Goal: Information Seeking & Learning: Learn about a topic

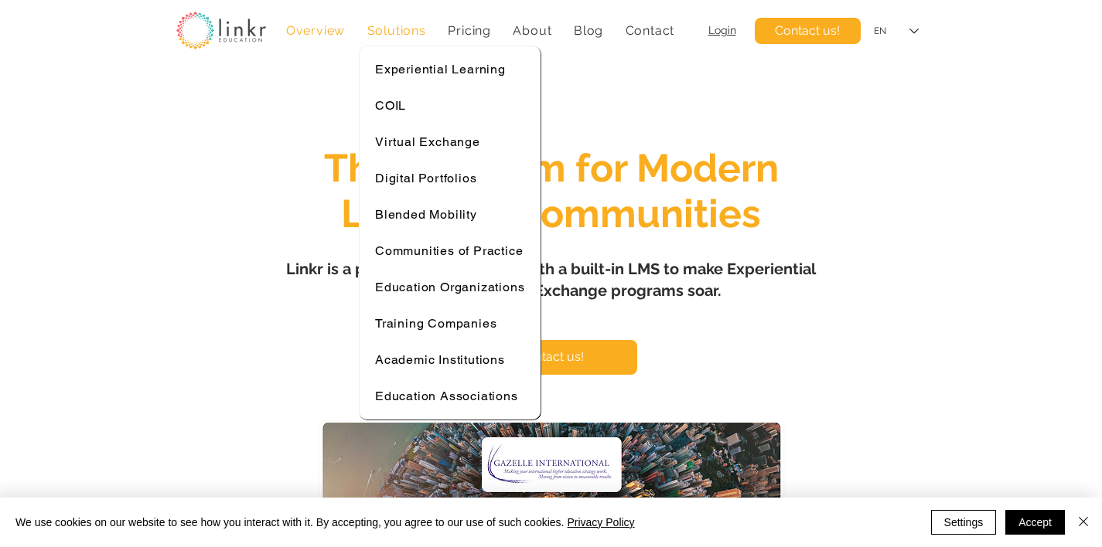
click at [400, 36] on span "Solutions" at bounding box center [396, 30] width 59 height 15
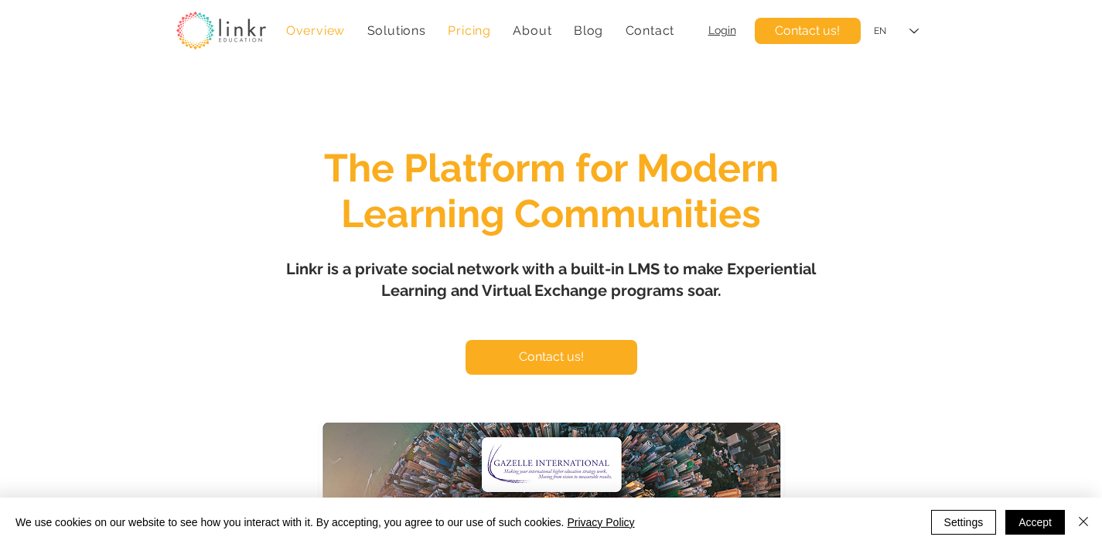
click at [465, 29] on span "Pricing" at bounding box center [469, 30] width 43 height 15
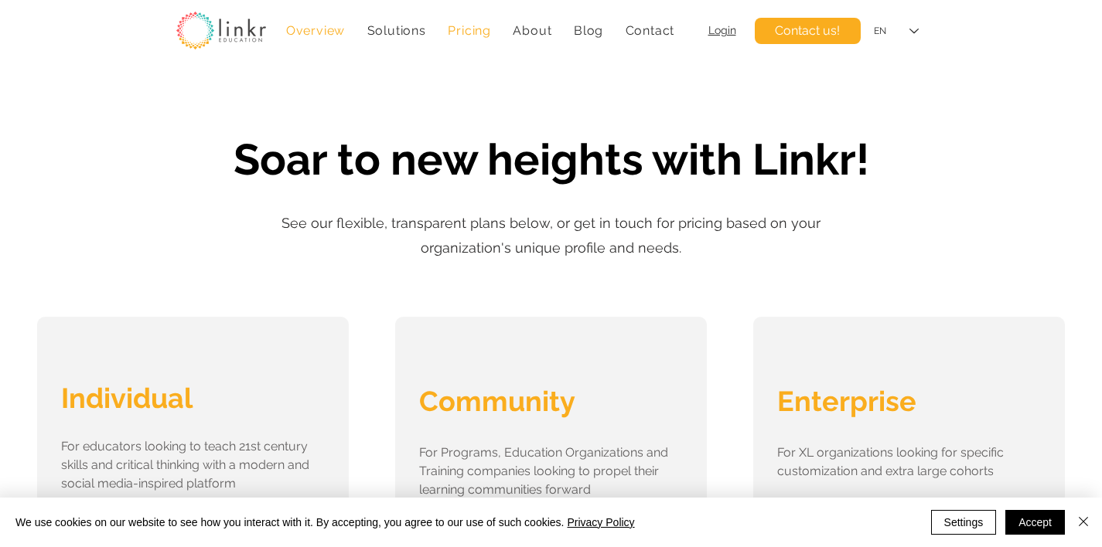
click at [329, 36] on span "Overview" at bounding box center [315, 30] width 59 height 15
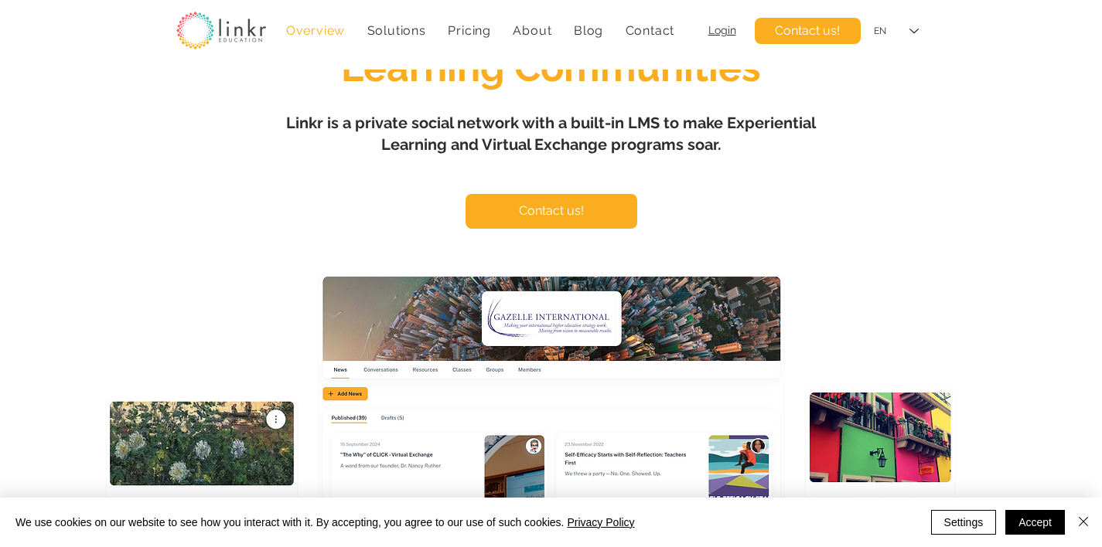
scroll to position [39, 0]
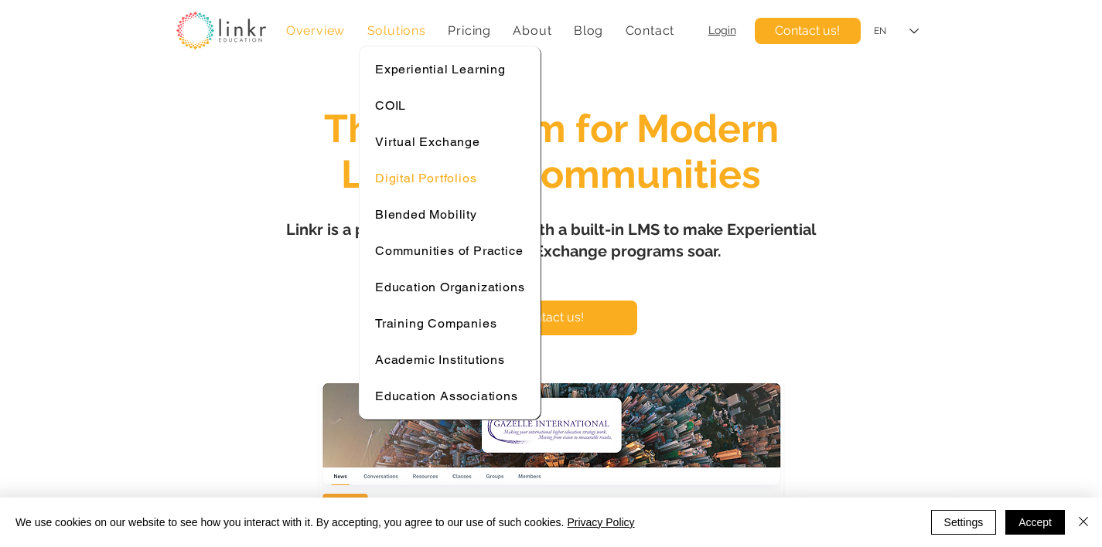
click at [435, 171] on span "Digital Portfolios" at bounding box center [425, 178] width 101 height 15
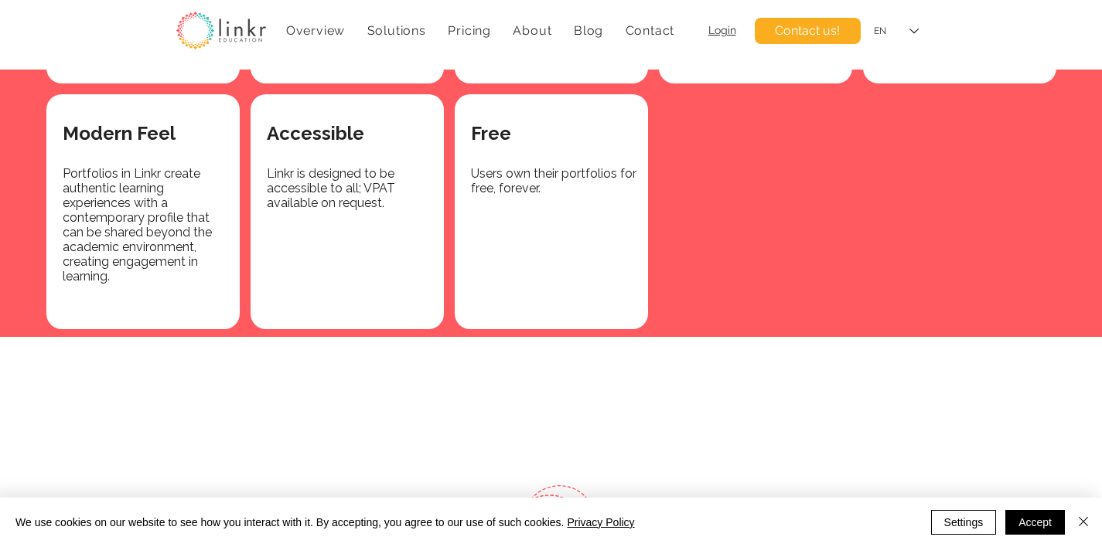
scroll to position [2660, 0]
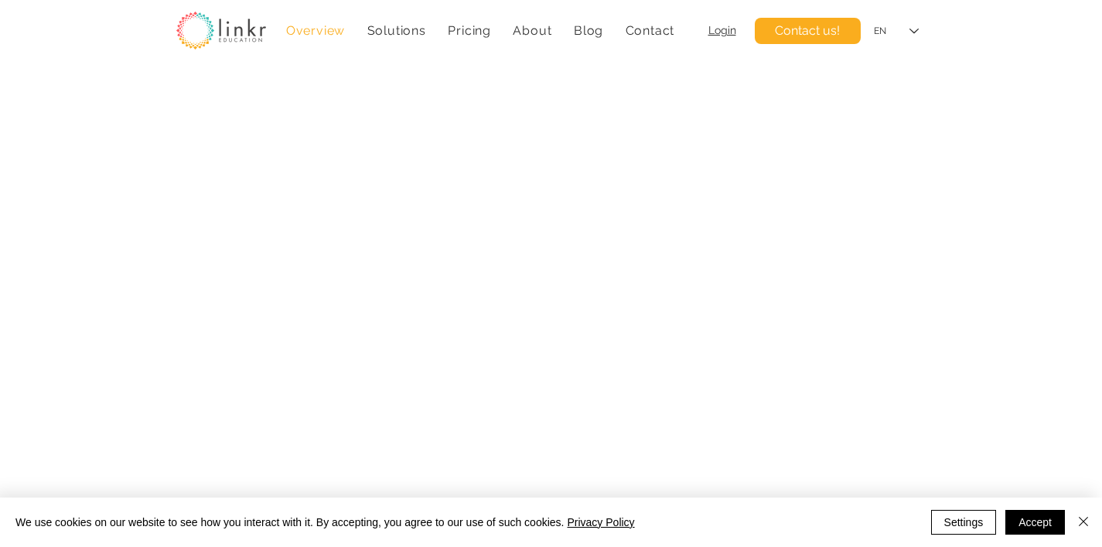
scroll to position [39, 0]
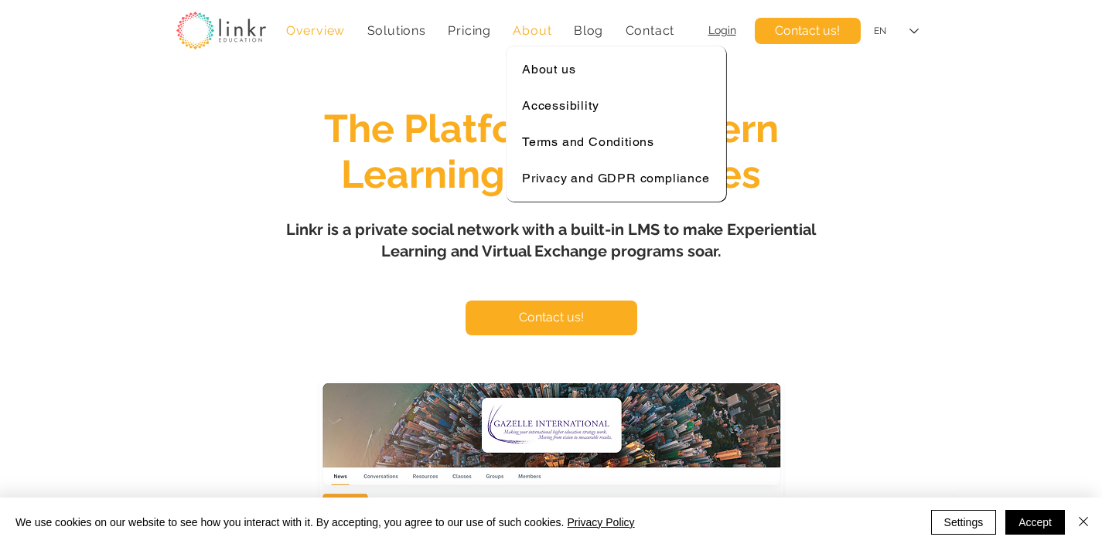
click at [537, 32] on span "About" at bounding box center [532, 30] width 39 height 15
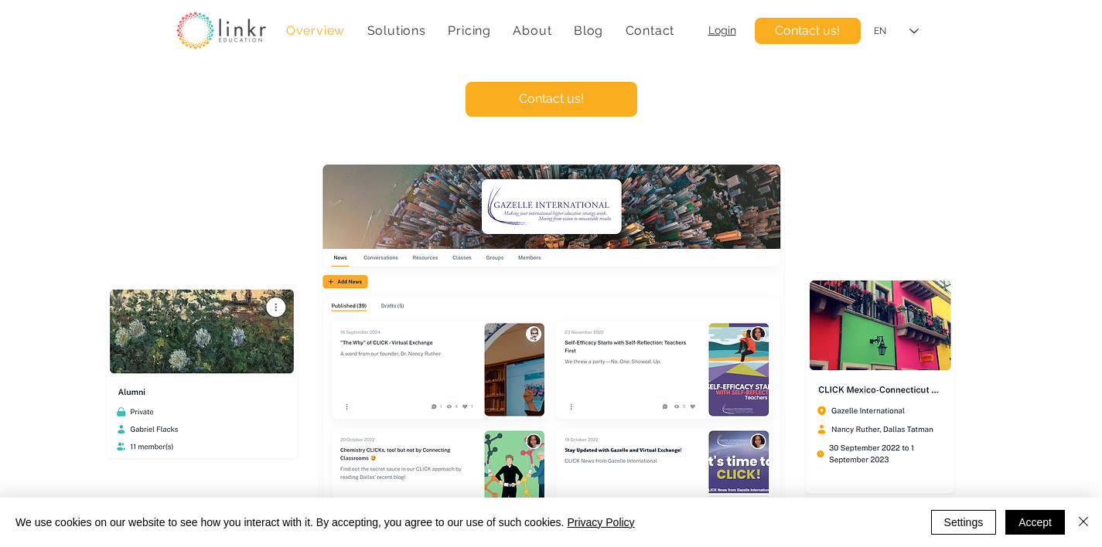
scroll to position [2, 0]
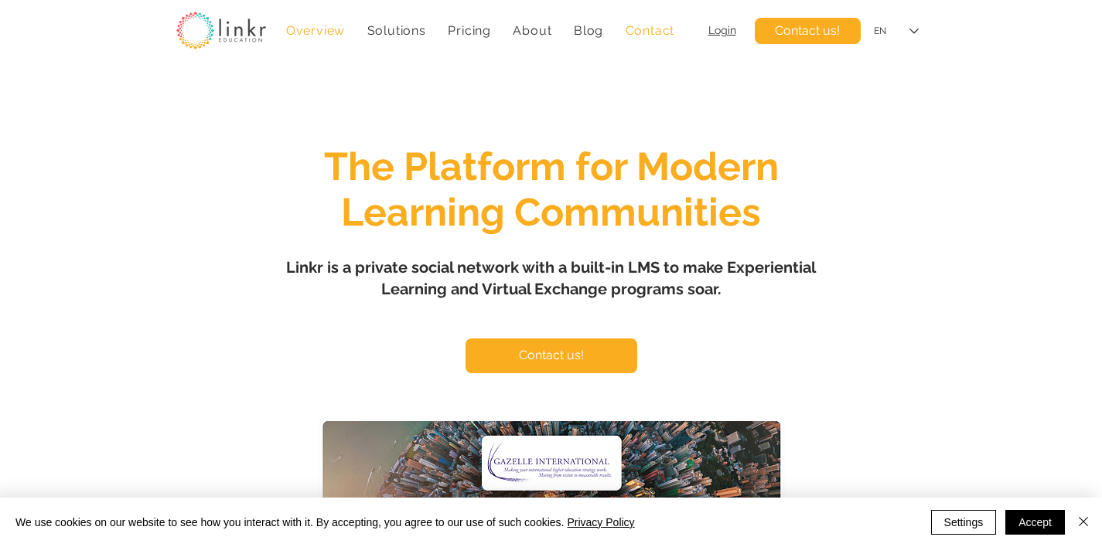
click at [625, 32] on span "Contact" at bounding box center [649, 30] width 49 height 15
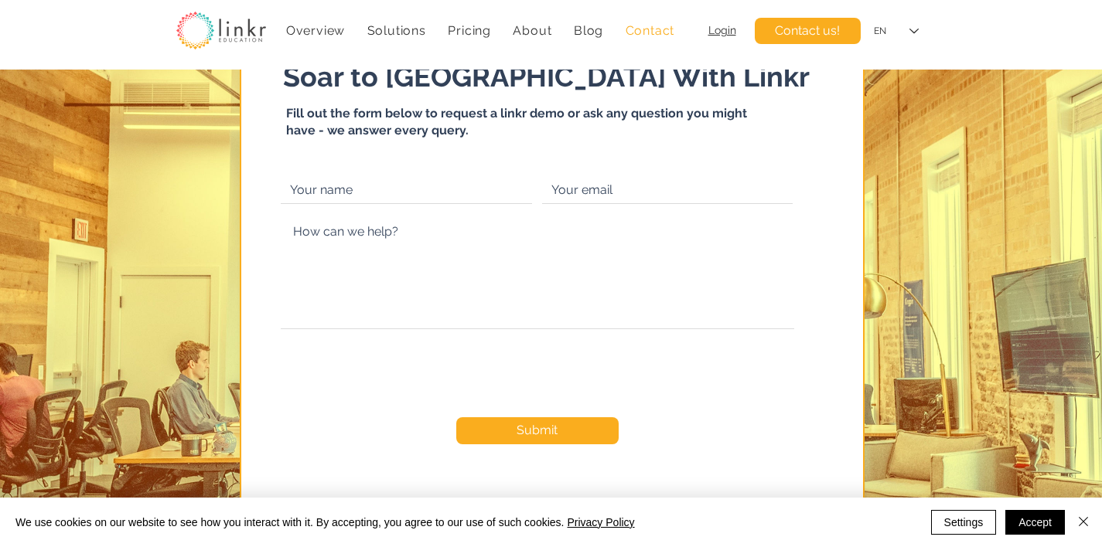
scroll to position [76, 0]
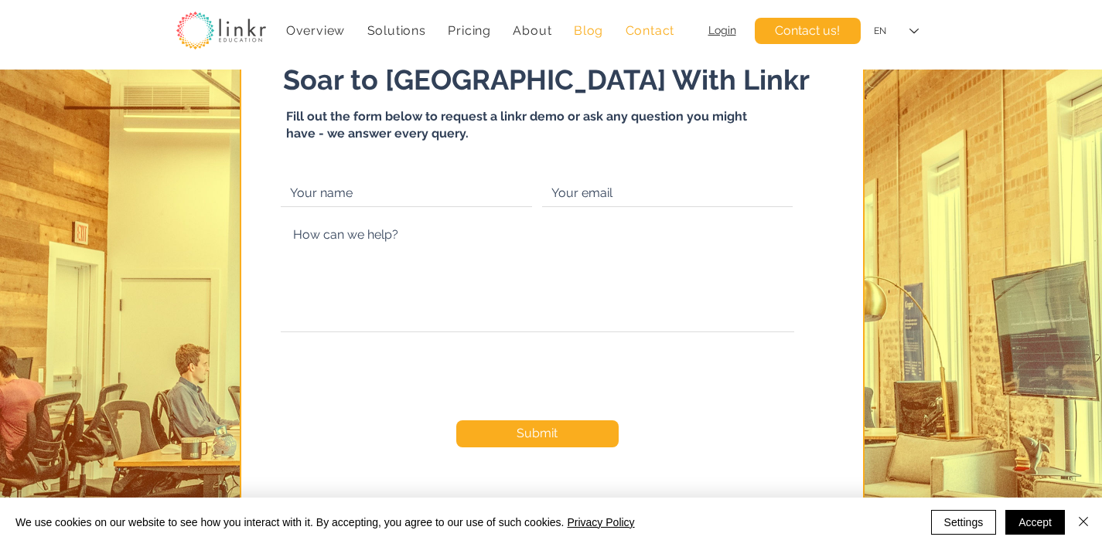
click at [596, 29] on span "Blog" at bounding box center [588, 30] width 29 height 15
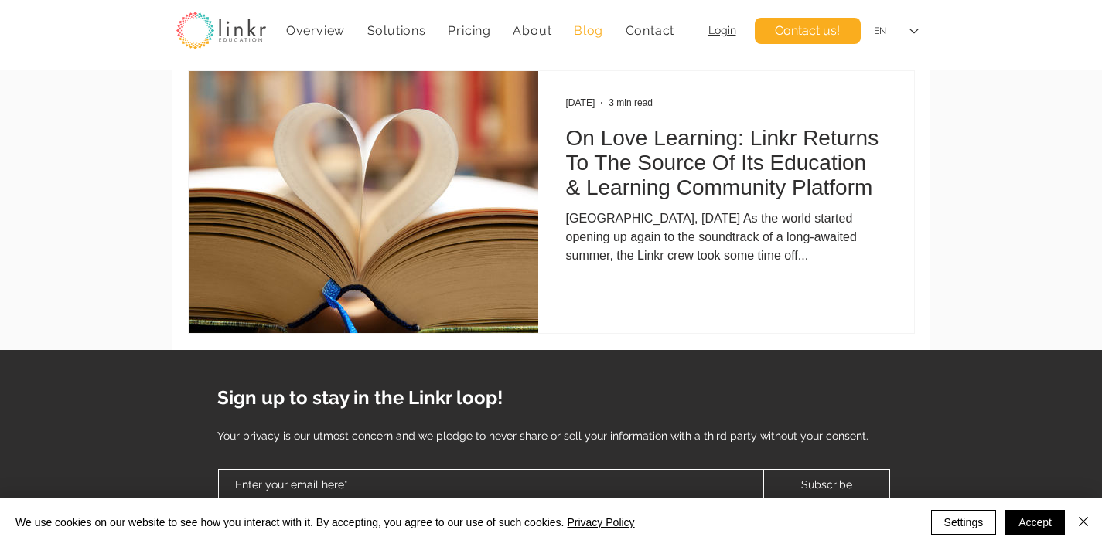
scroll to position [4096, 0]
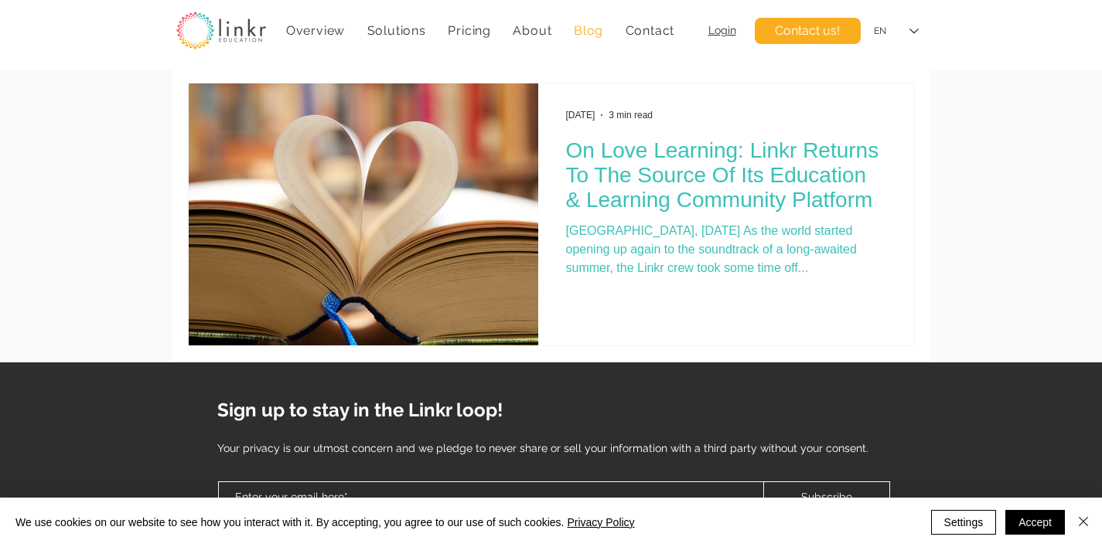
click at [680, 170] on h2 "On Love Learning: Linkr Returns To The Source Of Its Education & Learning Commu…" at bounding box center [726, 175] width 320 height 74
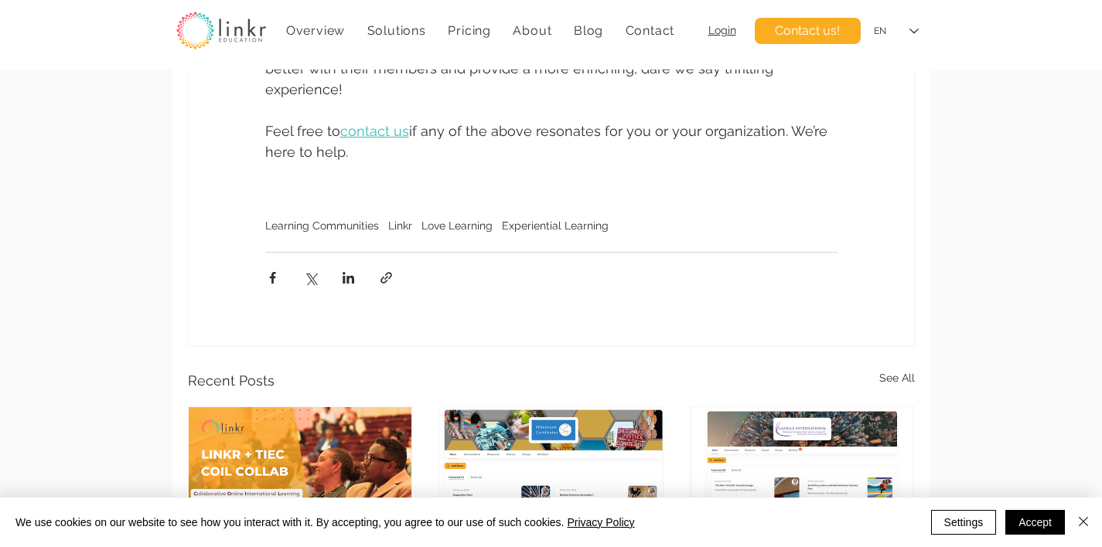
scroll to position [3875, 0]
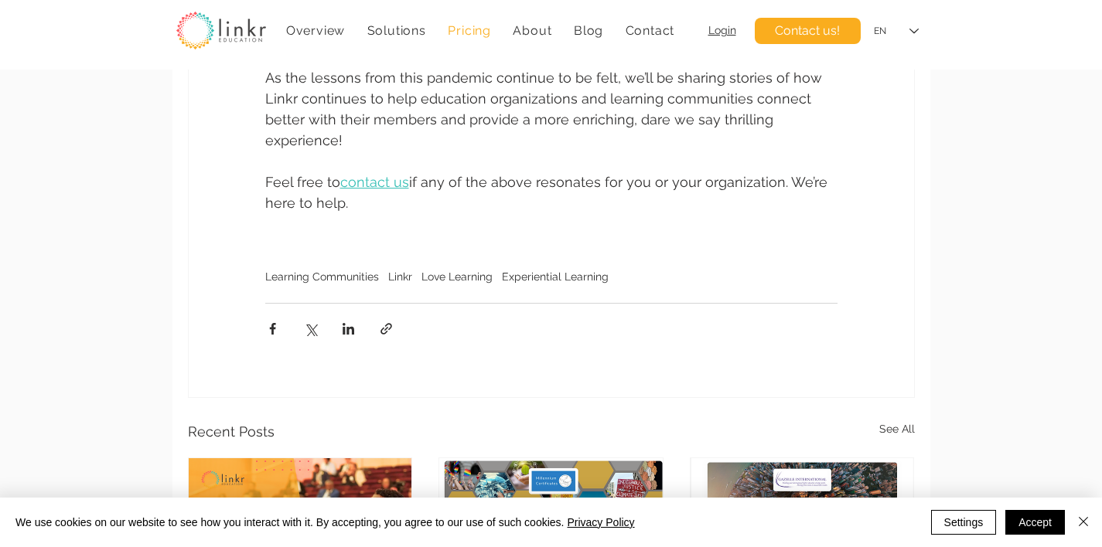
click at [459, 27] on span "Pricing" at bounding box center [469, 30] width 43 height 15
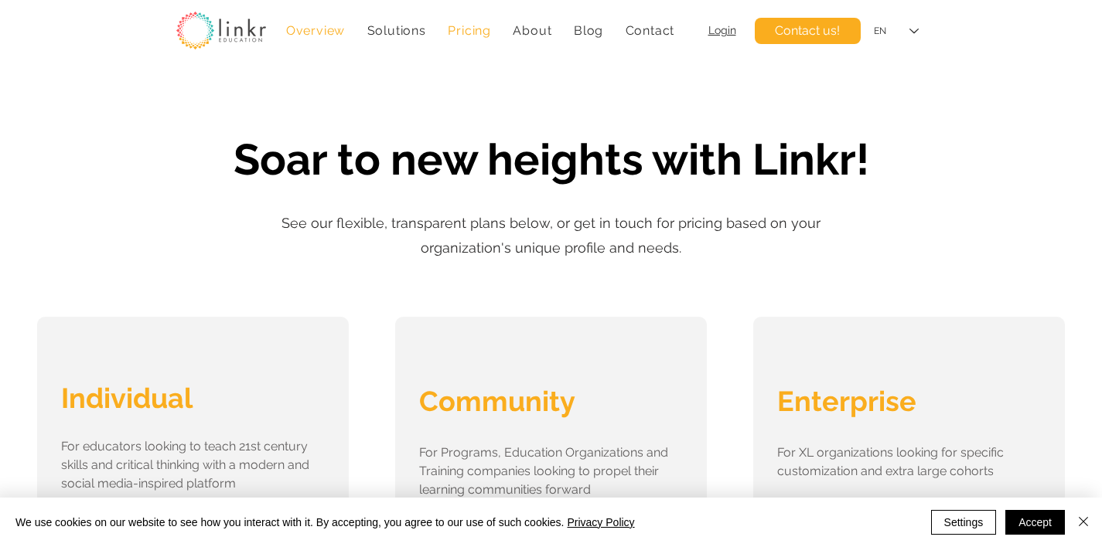
click at [333, 33] on span "Overview" at bounding box center [315, 30] width 59 height 15
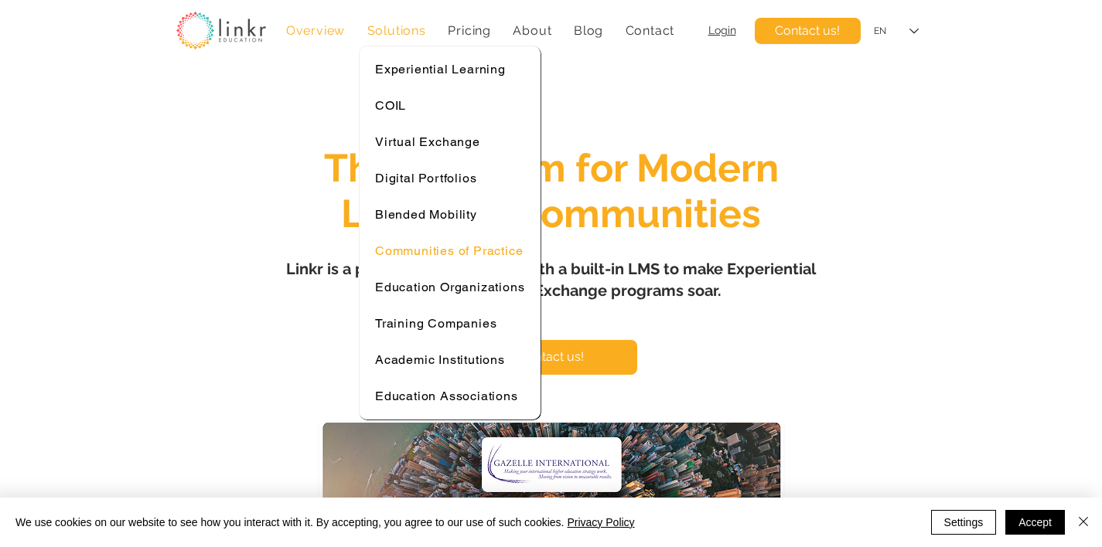
click at [434, 245] on span "Communities of Practice" at bounding box center [449, 251] width 148 height 15
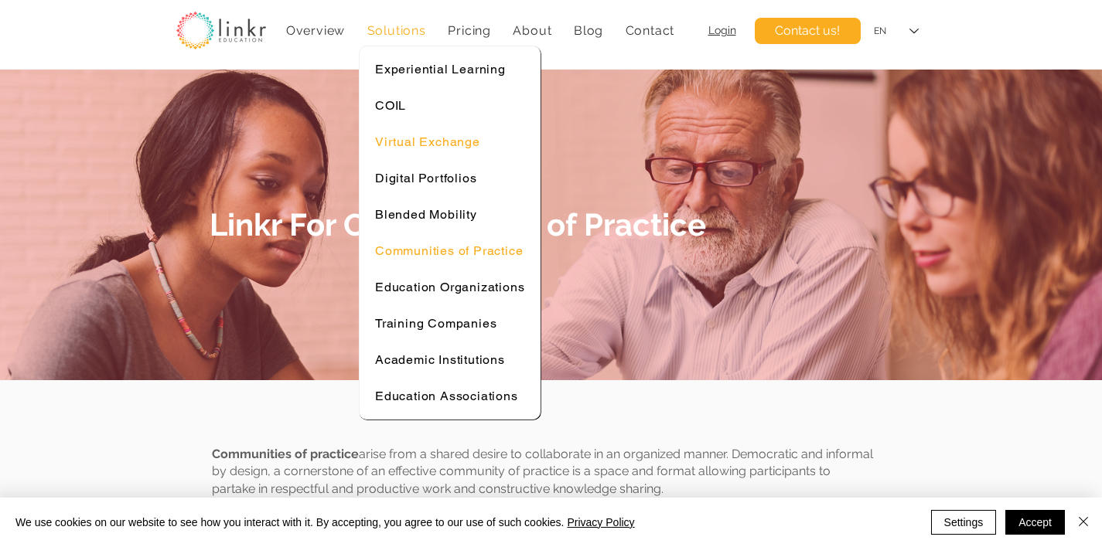
click at [410, 135] on span "Virtual Exchange" at bounding box center [427, 142] width 105 height 15
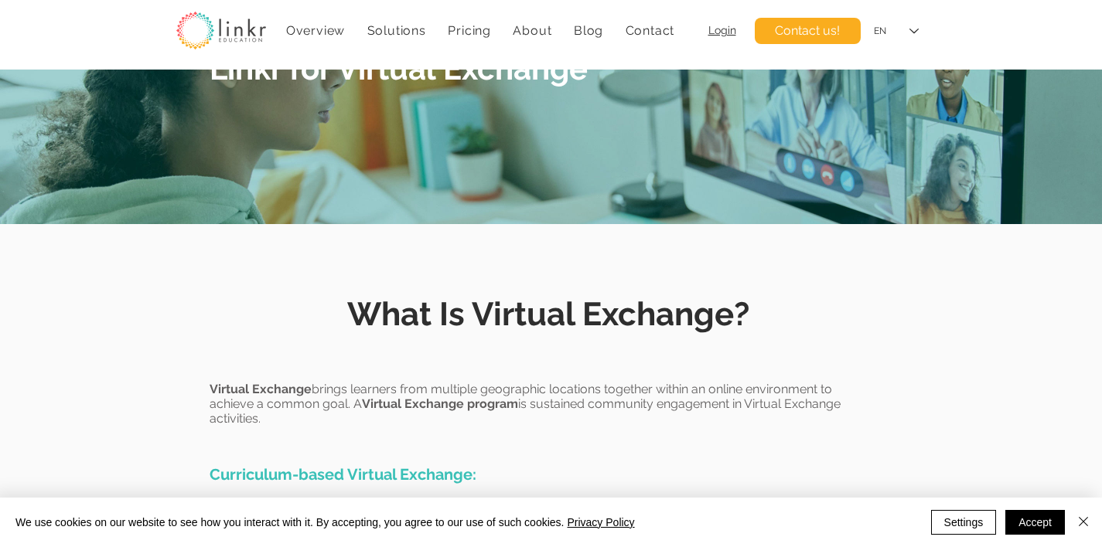
scroll to position [63, 0]
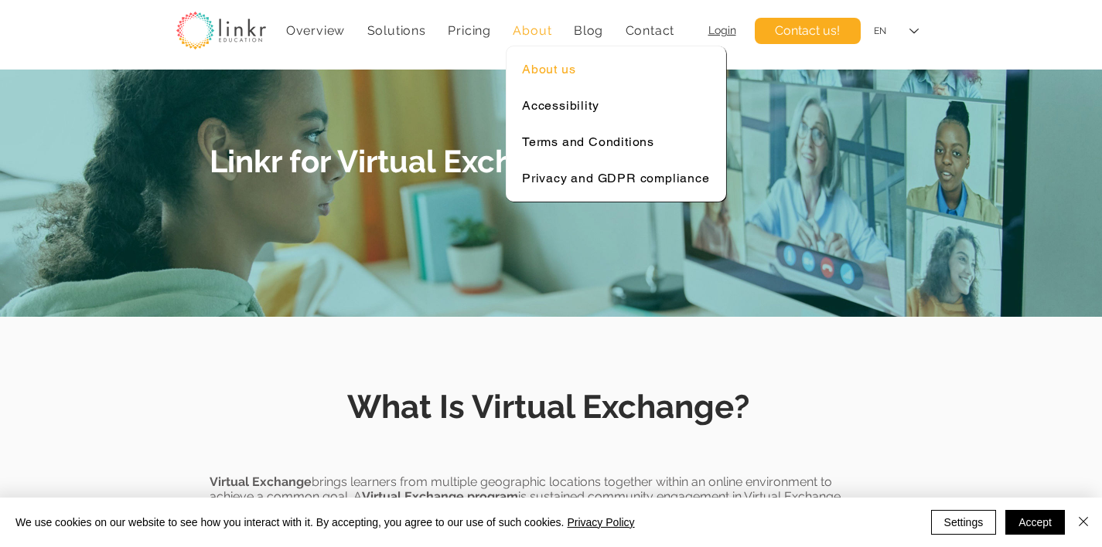
click at [545, 73] on span "About us" at bounding box center [548, 69] width 53 height 15
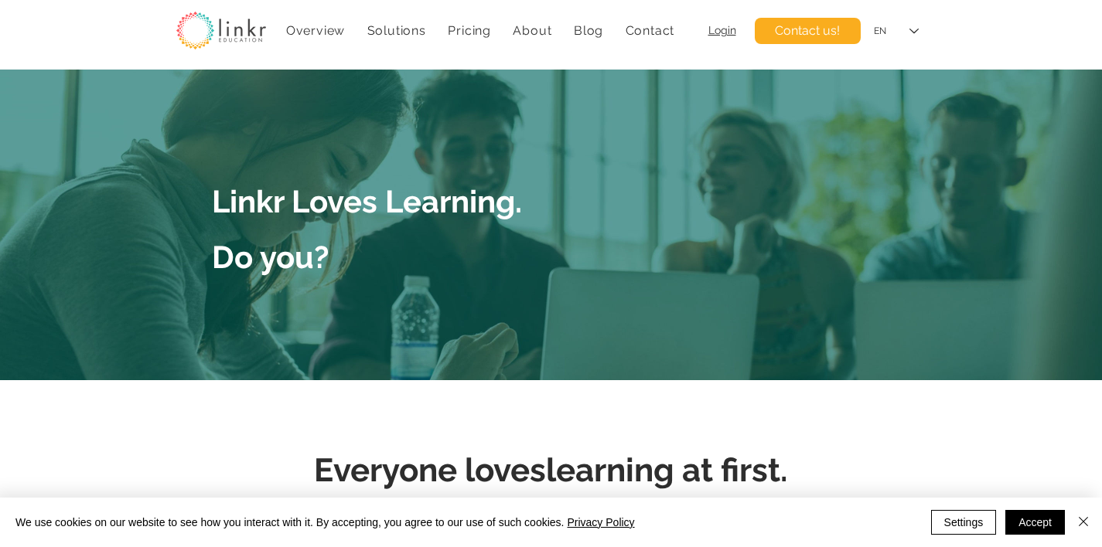
click at [254, 29] on img at bounding box center [221, 31] width 90 height 38
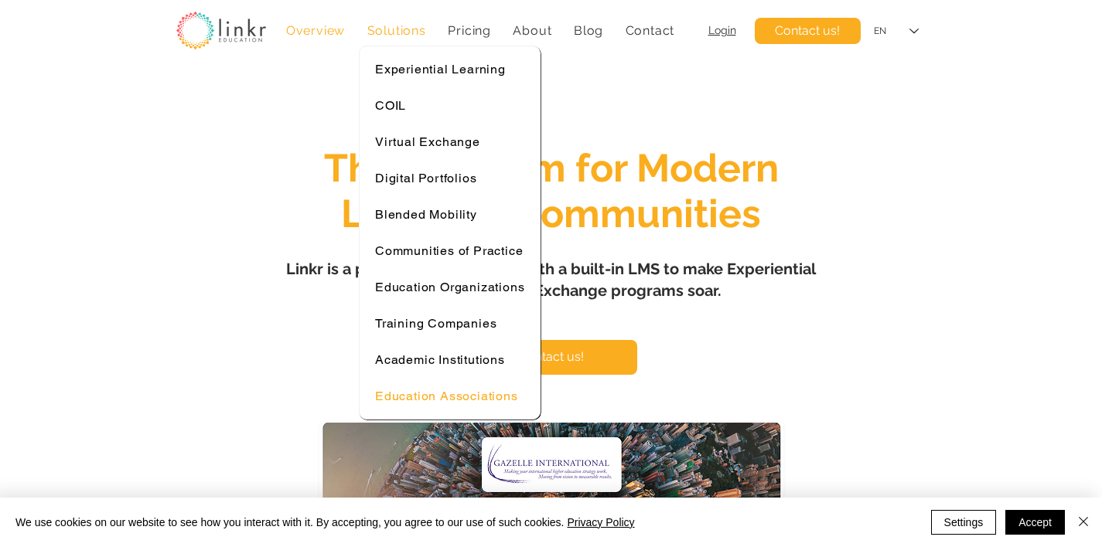
click at [470, 395] on span "Education Associations" at bounding box center [446, 396] width 143 height 15
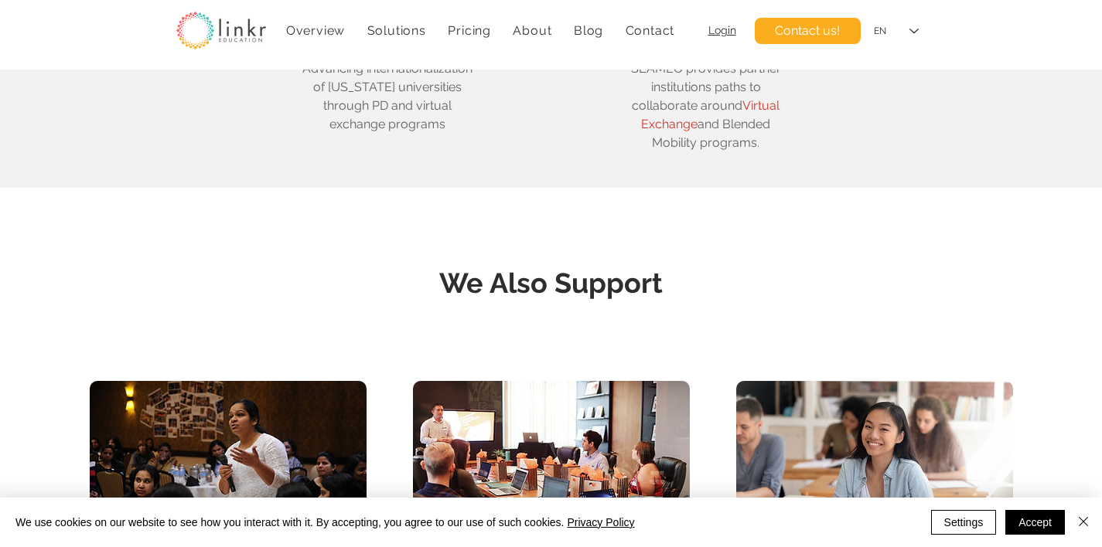
scroll to position [2063, 0]
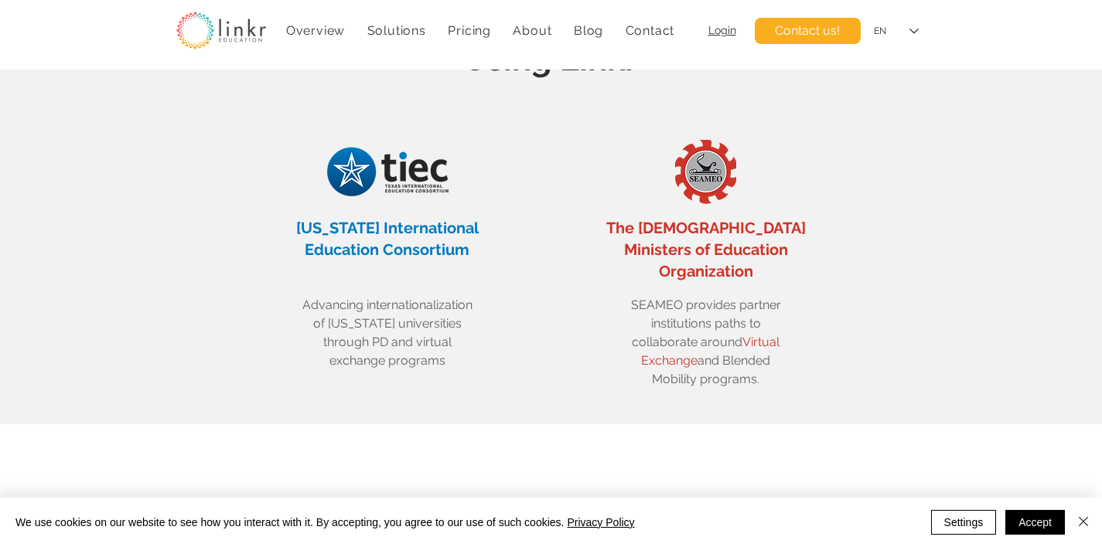
click at [227, 37] on img at bounding box center [221, 31] width 90 height 38
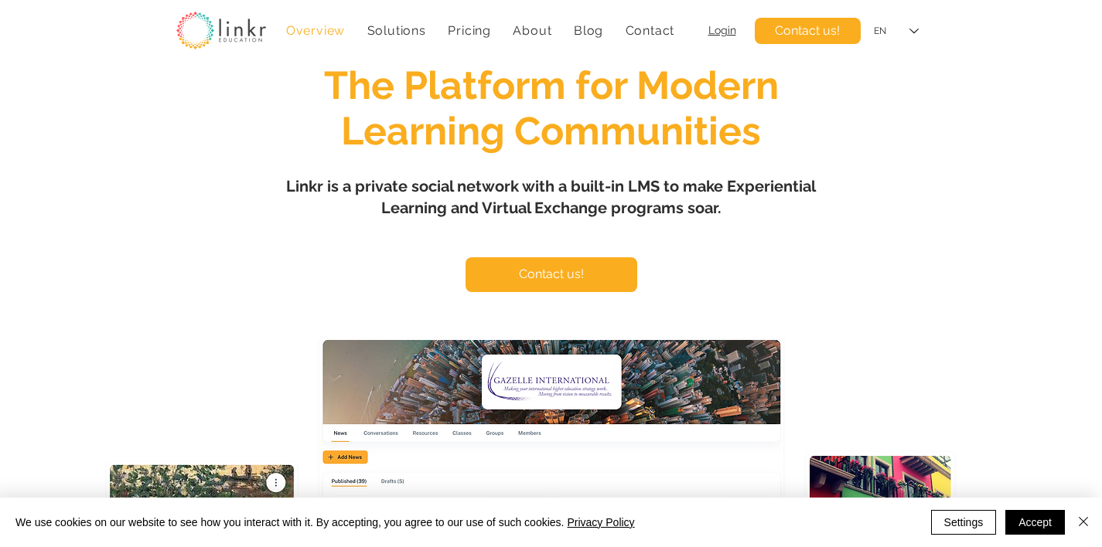
scroll to position [80, 0]
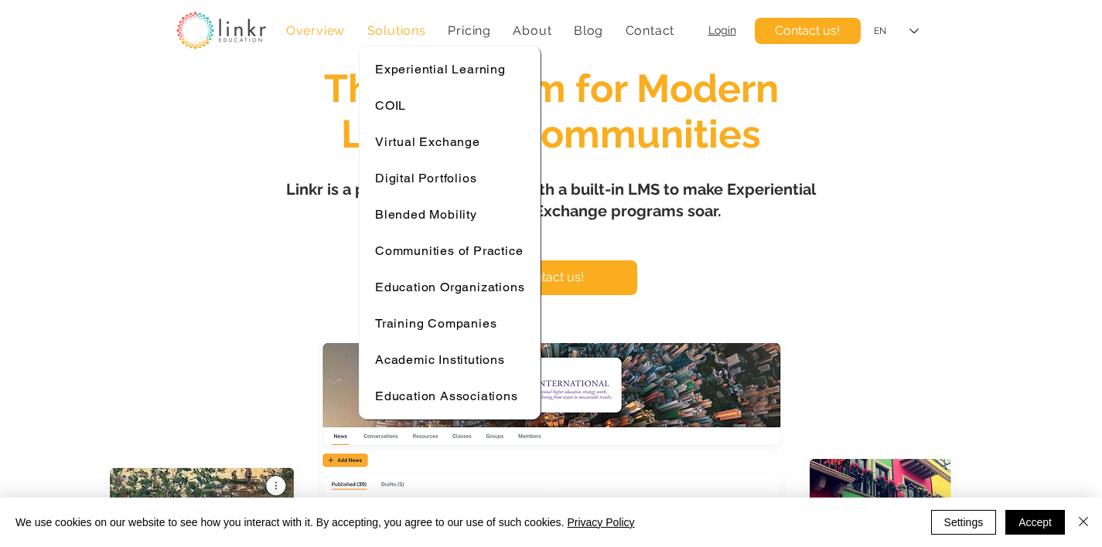
click at [402, 33] on span "Solutions" at bounding box center [396, 30] width 59 height 15
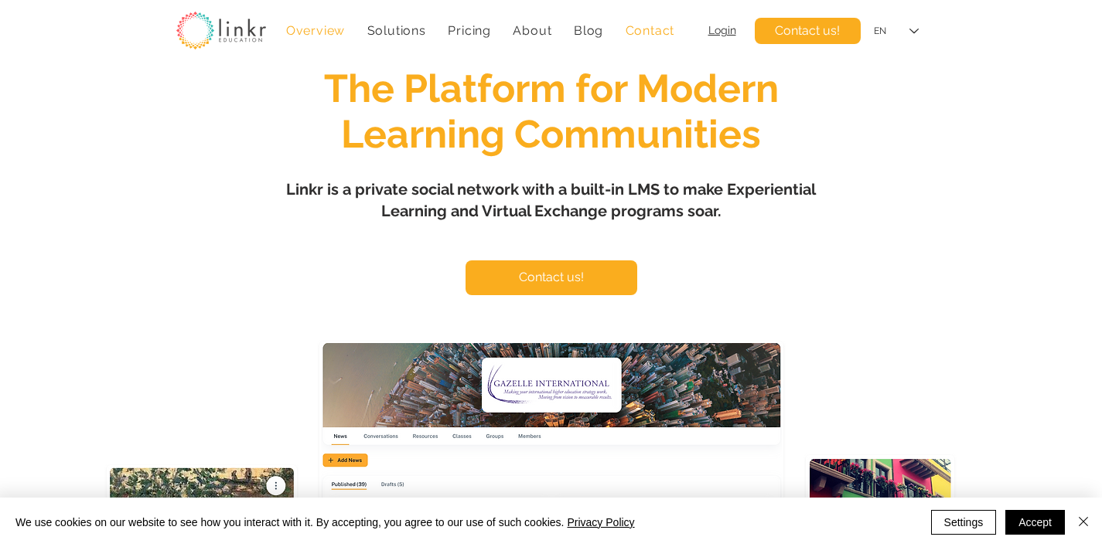
click at [644, 34] on span "Contact" at bounding box center [649, 30] width 49 height 15
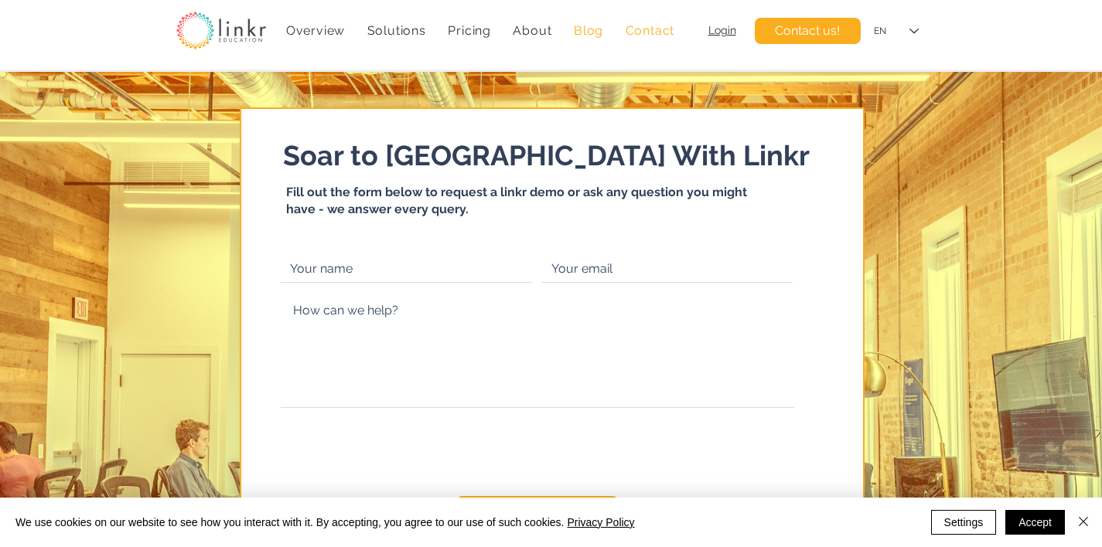
click at [601, 32] on span "Blog" at bounding box center [588, 30] width 29 height 15
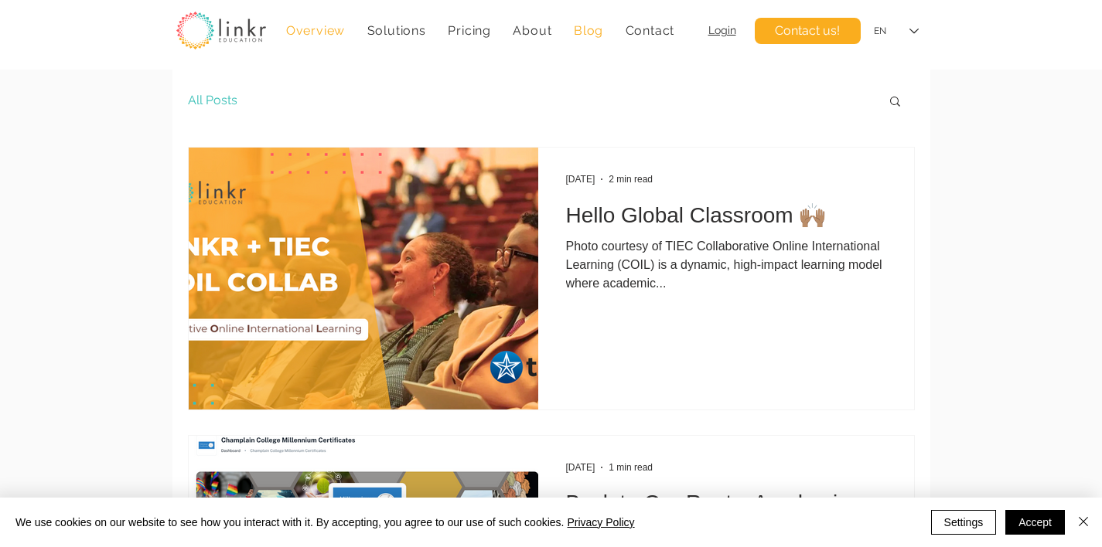
click at [333, 36] on span "Overview" at bounding box center [315, 30] width 59 height 15
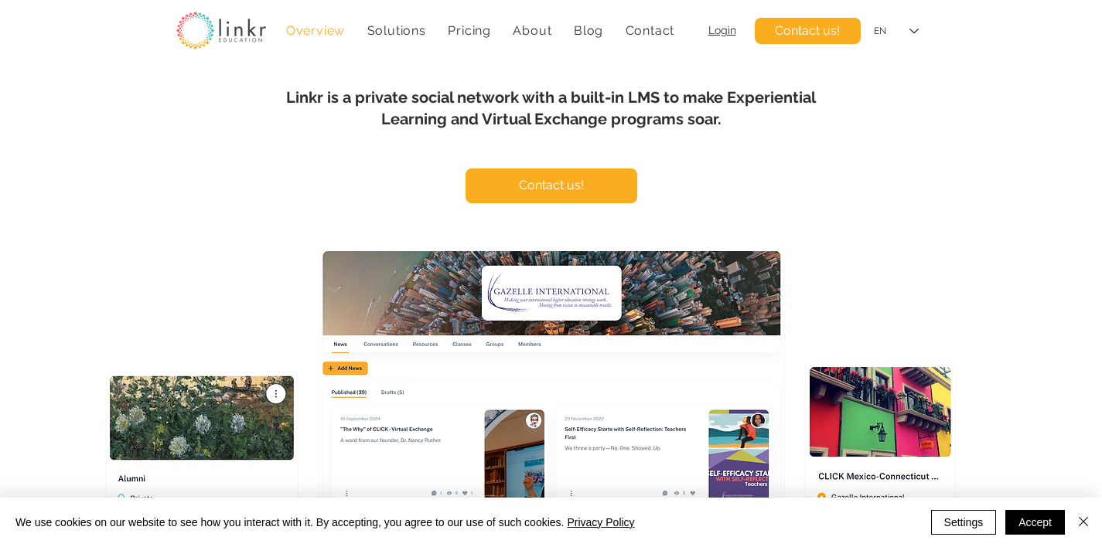
scroll to position [459, 0]
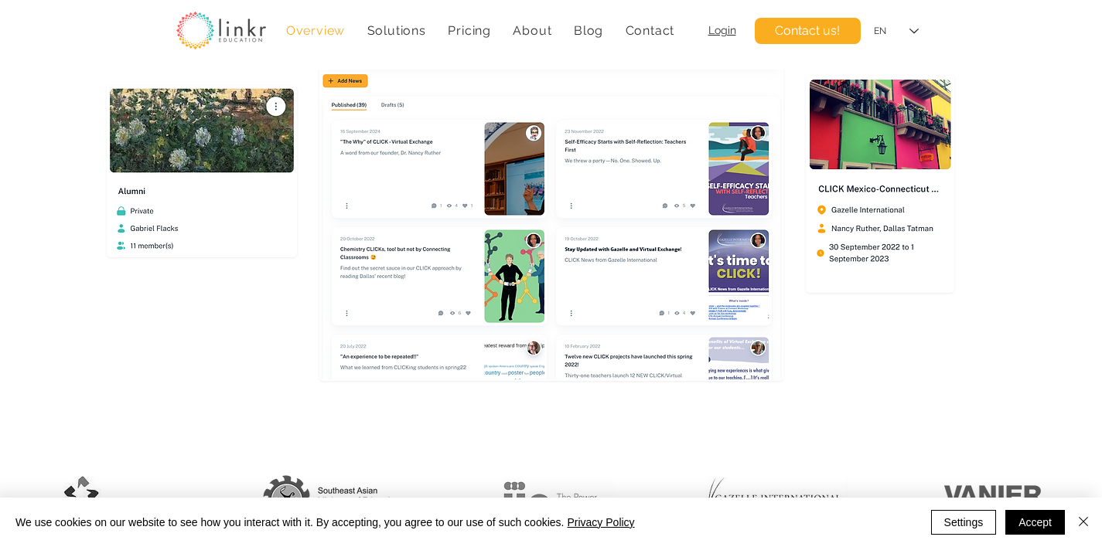
click at [475, 191] on img "main content" at bounding box center [551, 172] width 461 height 416
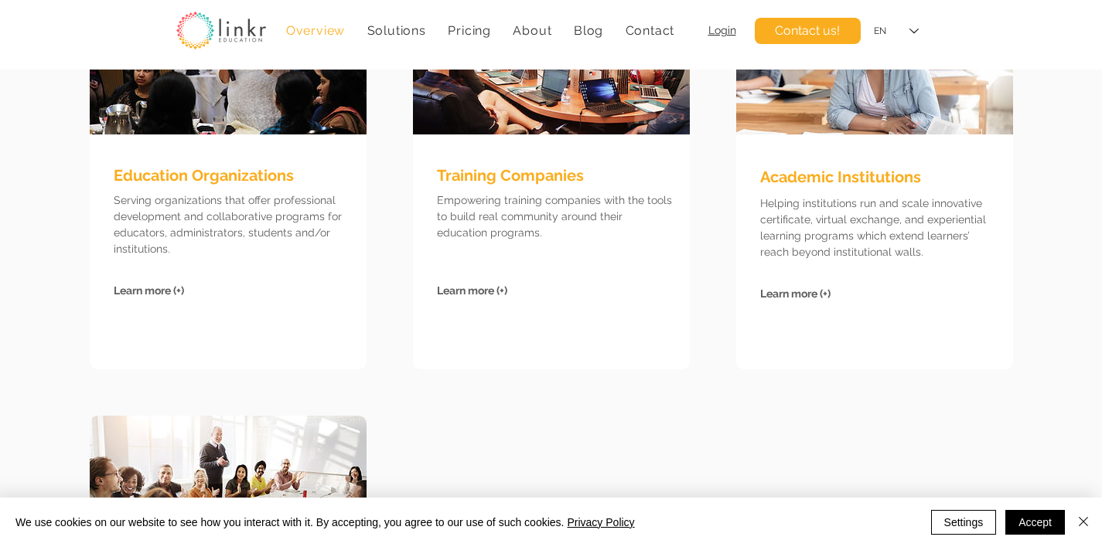
scroll to position [3929, 0]
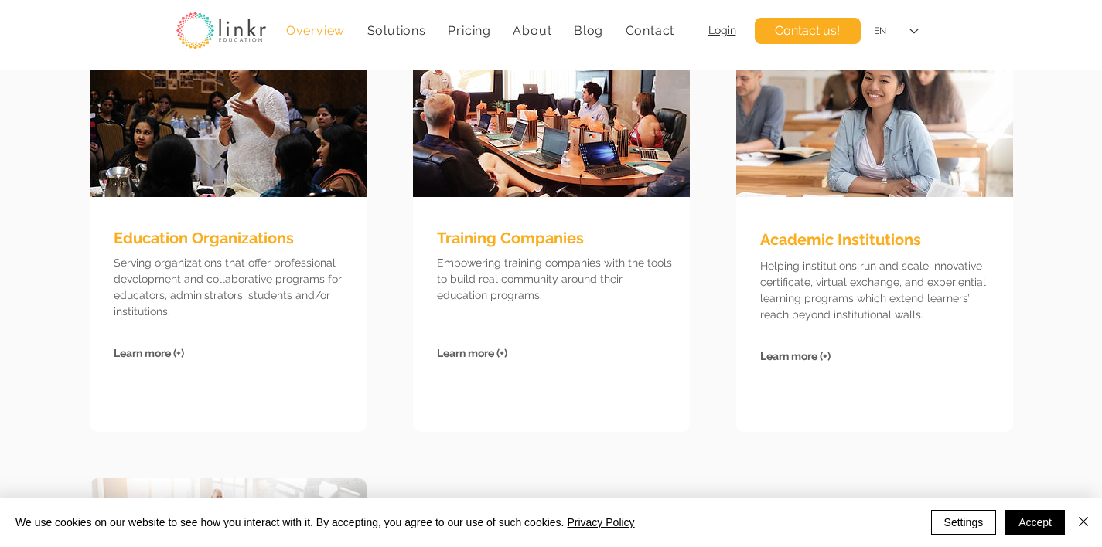
click at [175, 354] on span "Learn more (+)" at bounding box center [149, 353] width 70 height 12
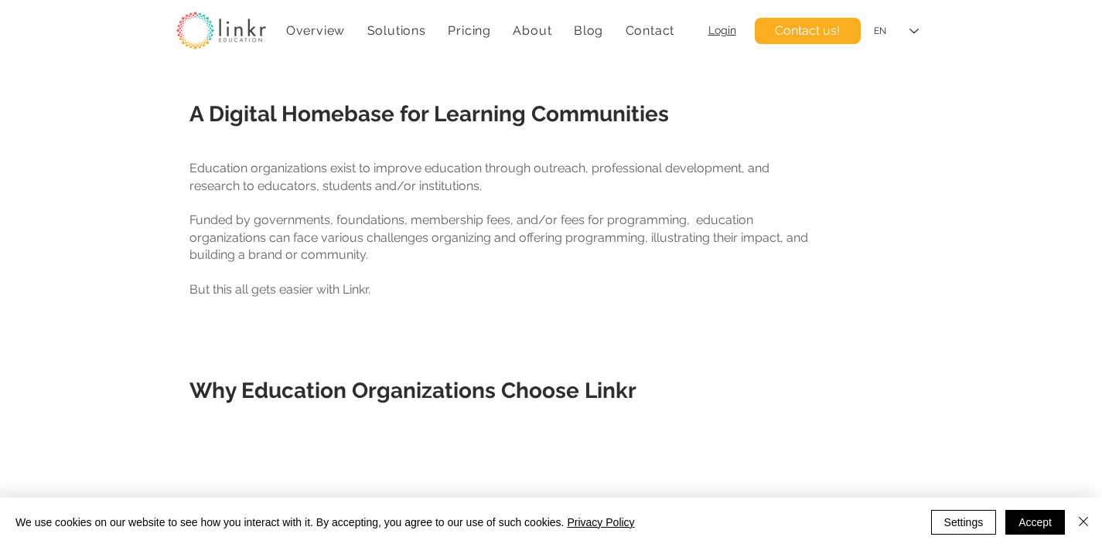
scroll to position [522, 0]
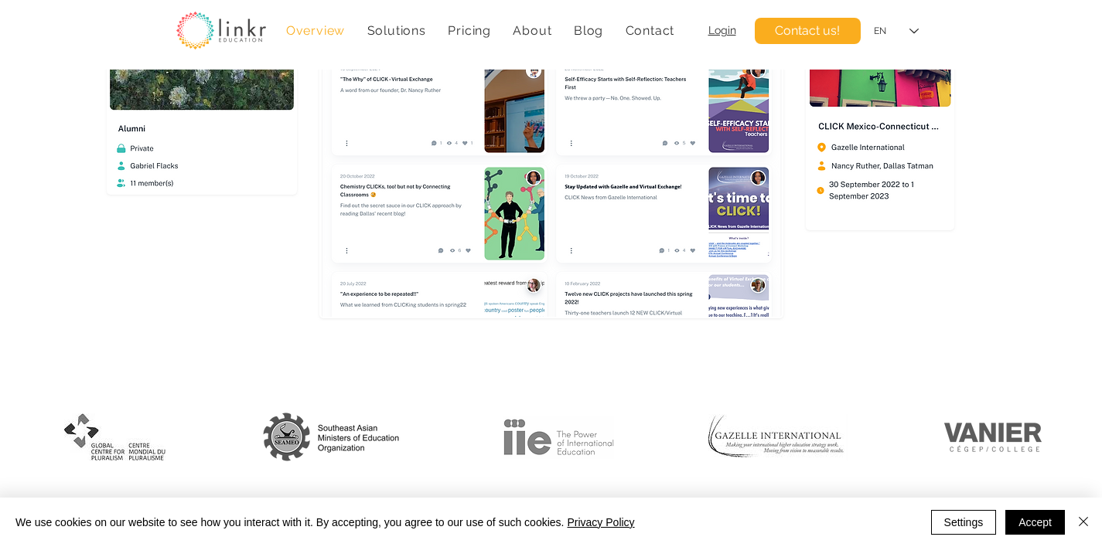
scroll to position [3929, 0]
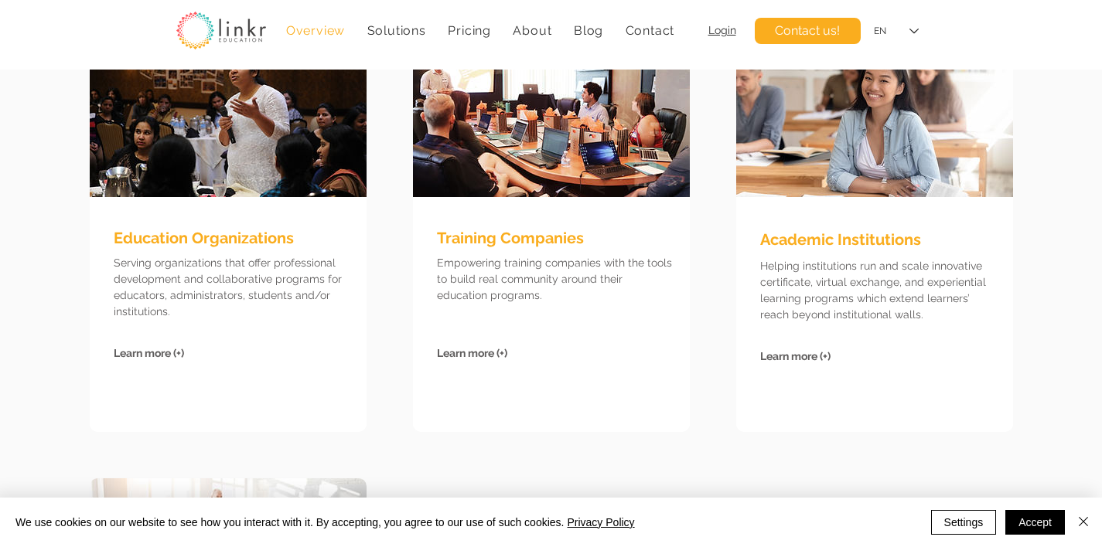
click at [816, 353] on span "Learn more (+)" at bounding box center [795, 356] width 70 height 12
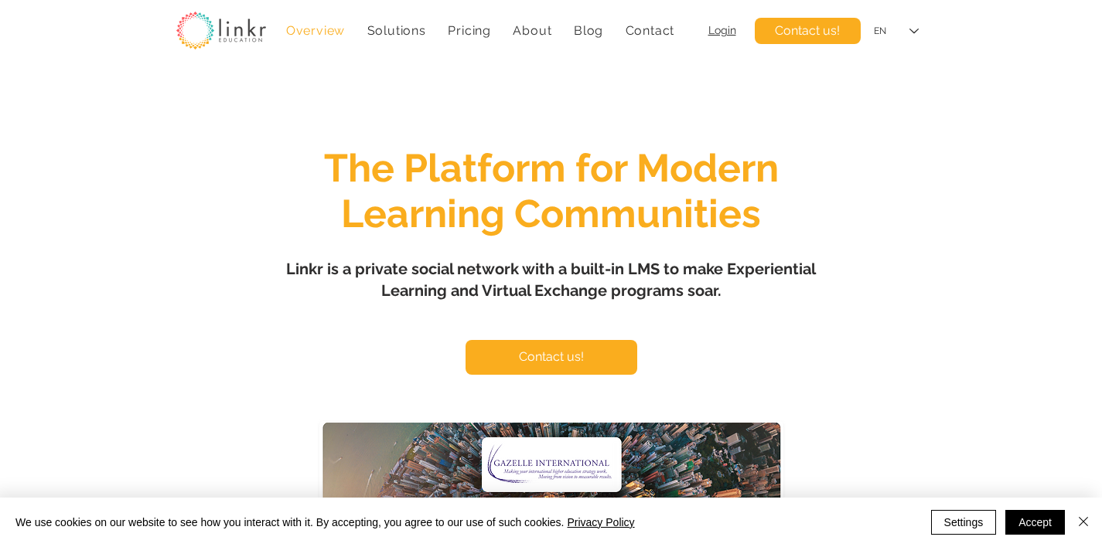
scroll to position [3929, 0]
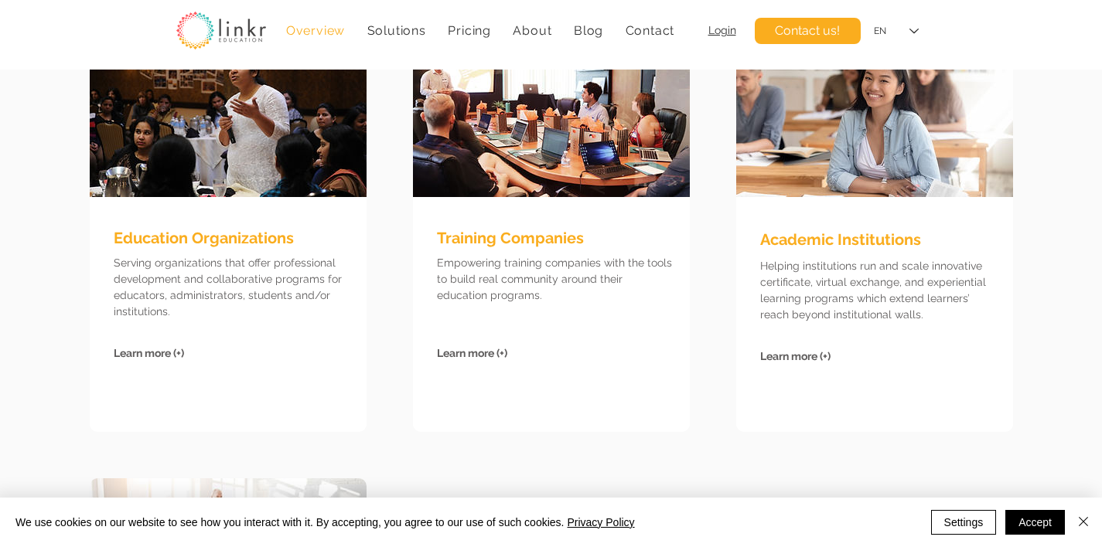
click at [53, 68] on div "Overview Solutions Experiential Learning COIL Virtual Exchange Digital Portfoli…" at bounding box center [551, 35] width 1102 height 70
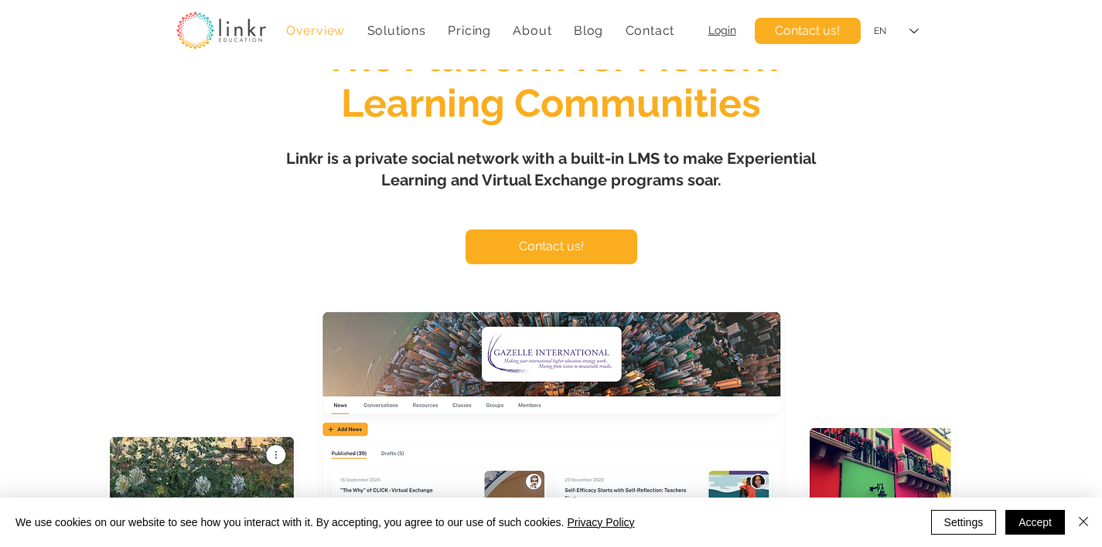
scroll to position [111, 0]
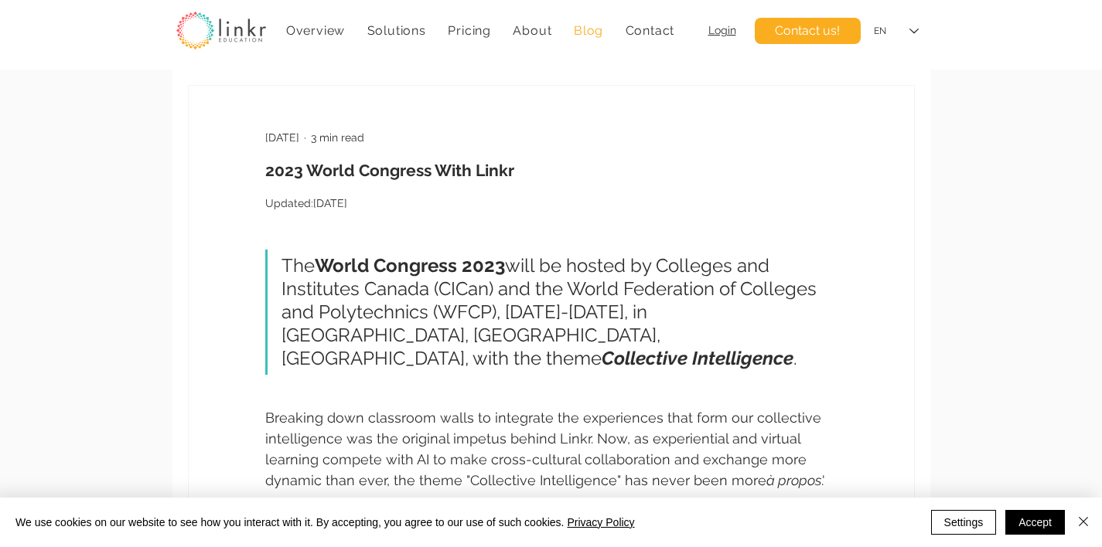
click at [577, 31] on span "Blog" at bounding box center [588, 30] width 29 height 15
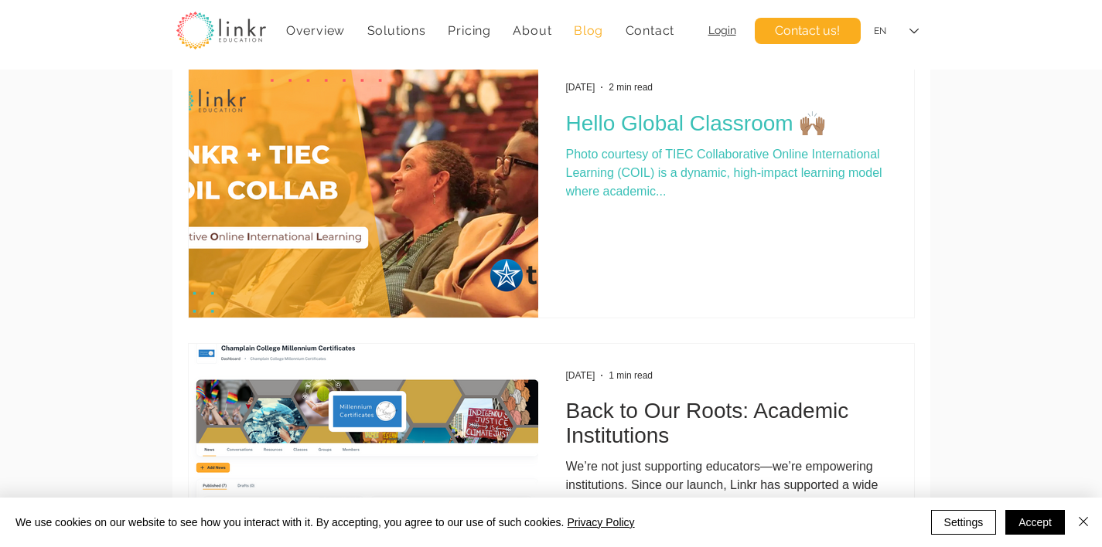
scroll to position [199, 0]
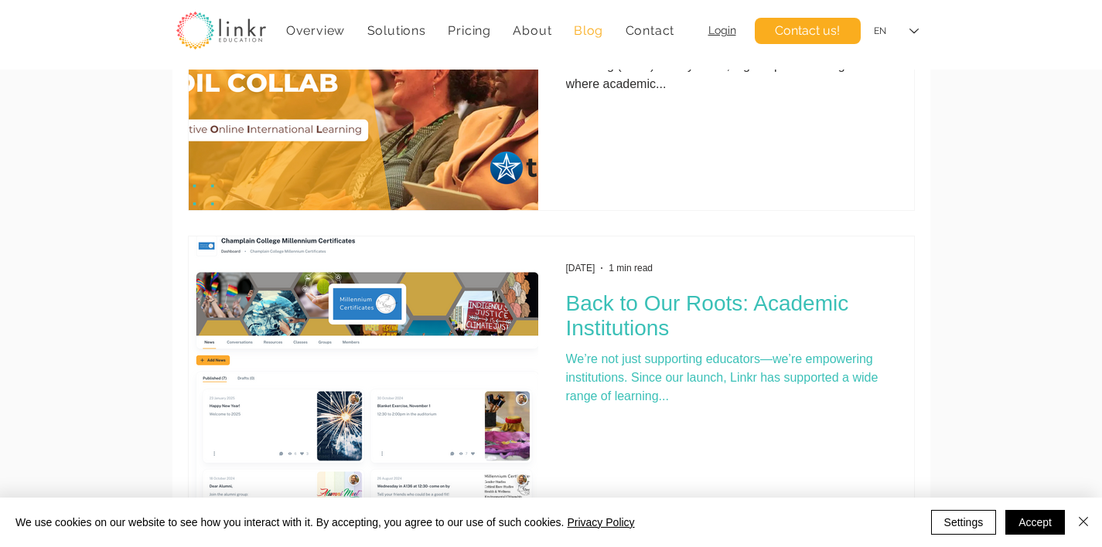
click at [649, 312] on h2 "Back to Our Roots: Academic Institutions" at bounding box center [726, 315] width 320 height 49
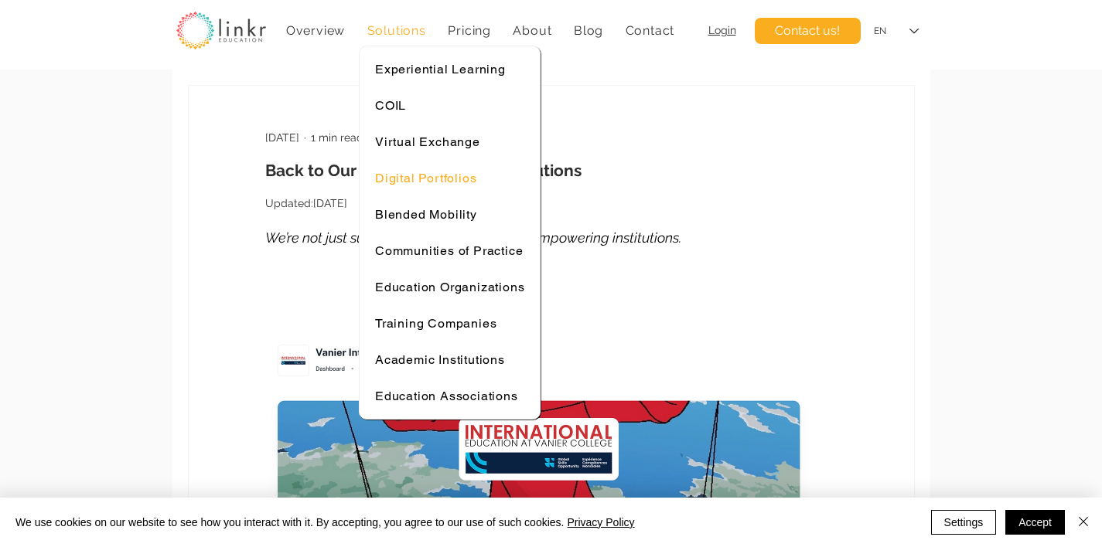
click at [441, 173] on span "Digital Portfolios" at bounding box center [425, 178] width 101 height 15
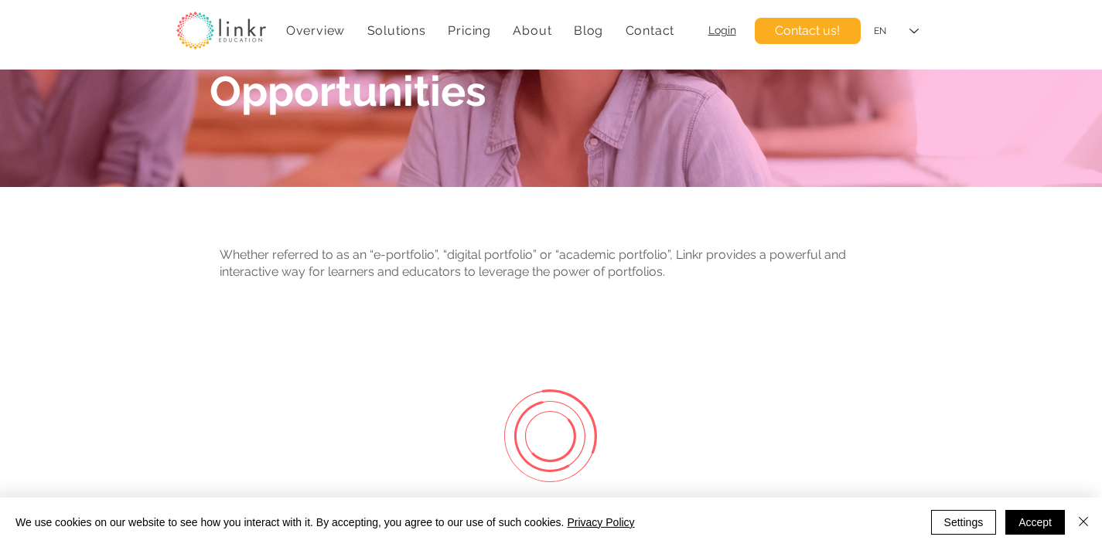
scroll to position [234, 0]
